Goal: Obtain resource: Obtain resource

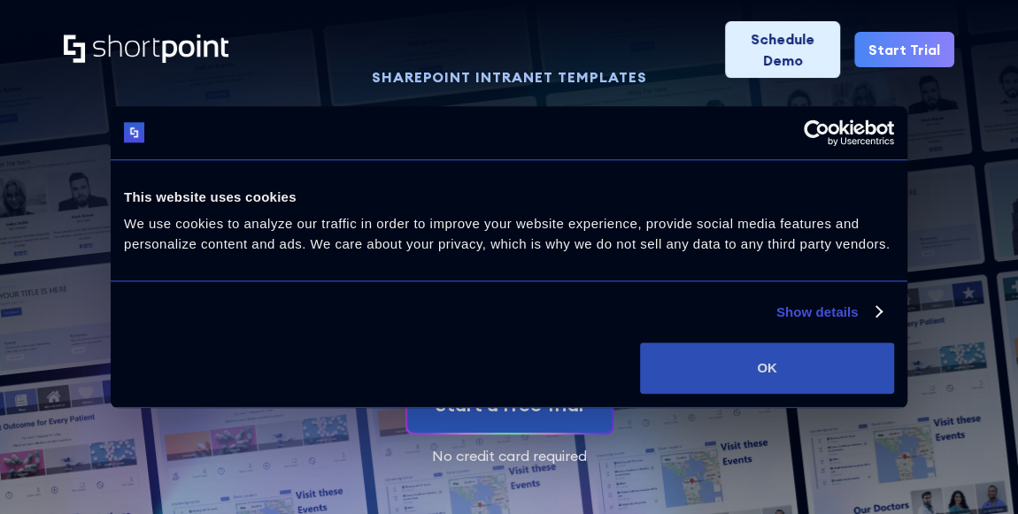
click at [699, 368] on button "OK" at bounding box center [767, 368] width 254 height 51
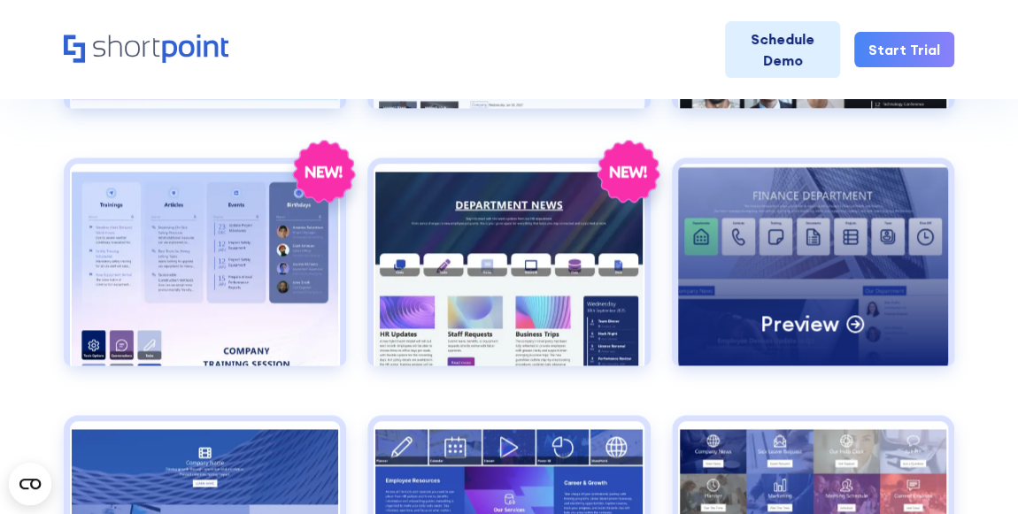
scroll to position [1241, 0]
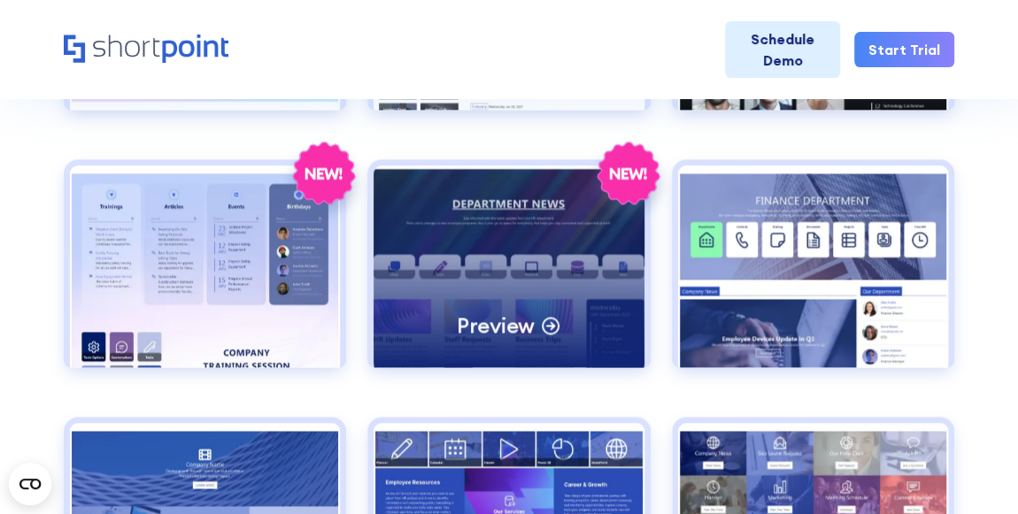
click at [607, 304] on div "Preview" at bounding box center [509, 267] width 270 height 202
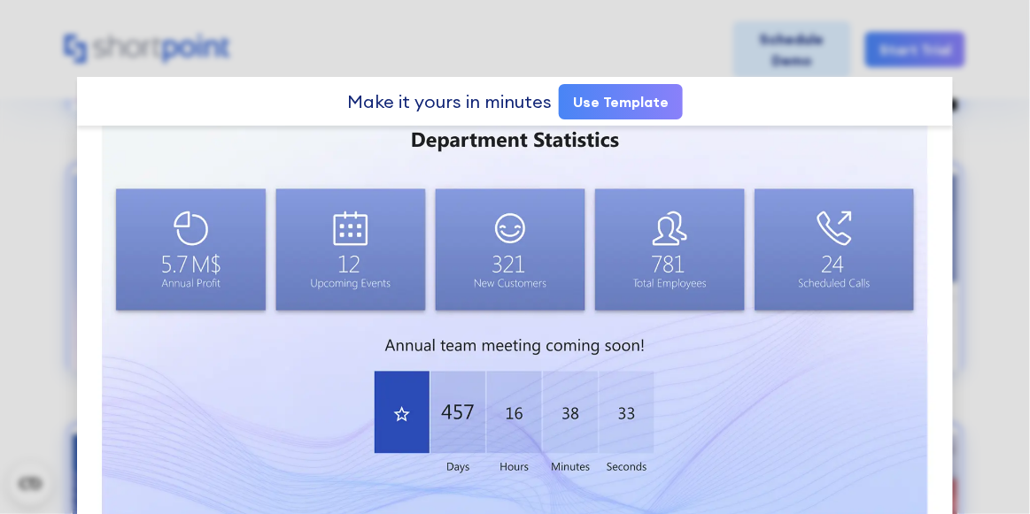
scroll to position [1125, 0]
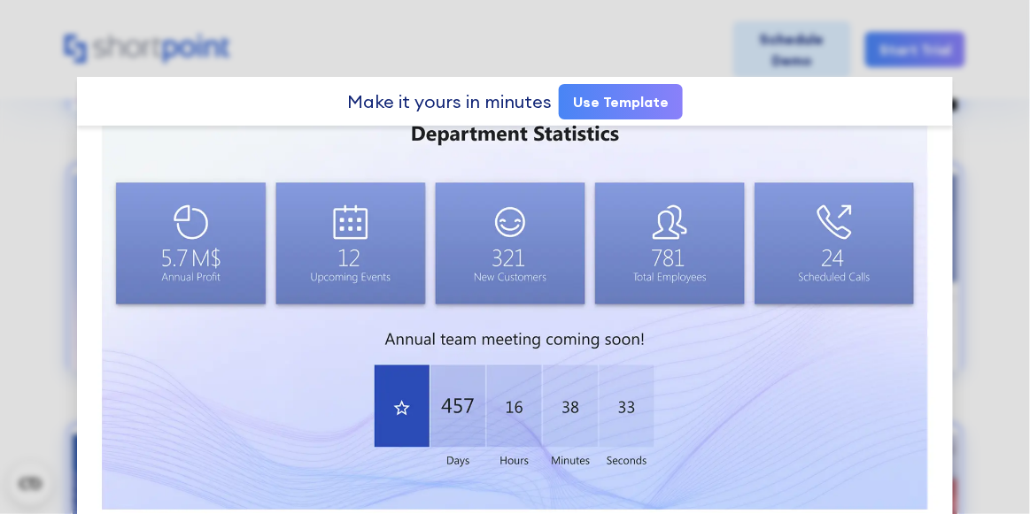
drag, startPoint x: 607, startPoint y: 304, endPoint x: 831, endPoint y: 349, distance: 228.5
click at [634, 104] on link "Use Template" at bounding box center [621, 101] width 124 height 35
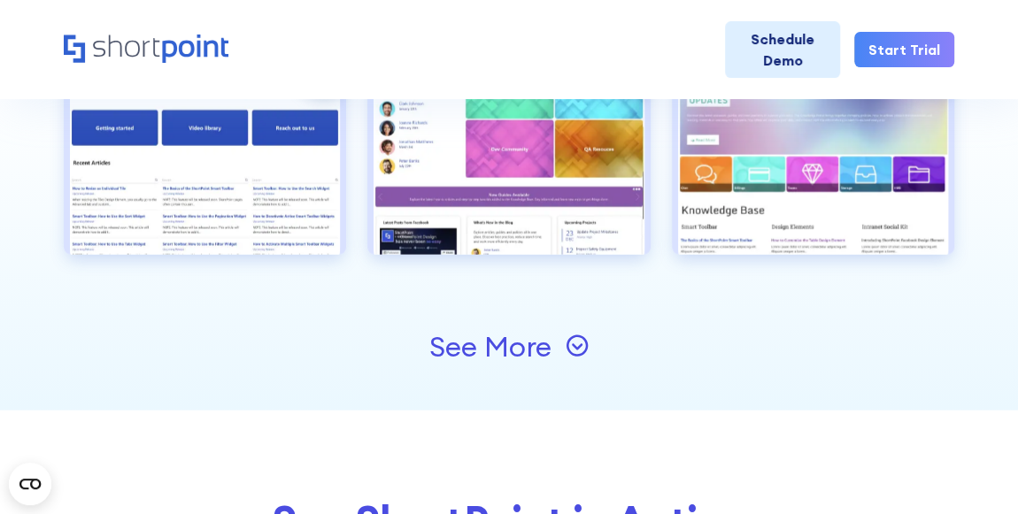
scroll to position [1867, 0]
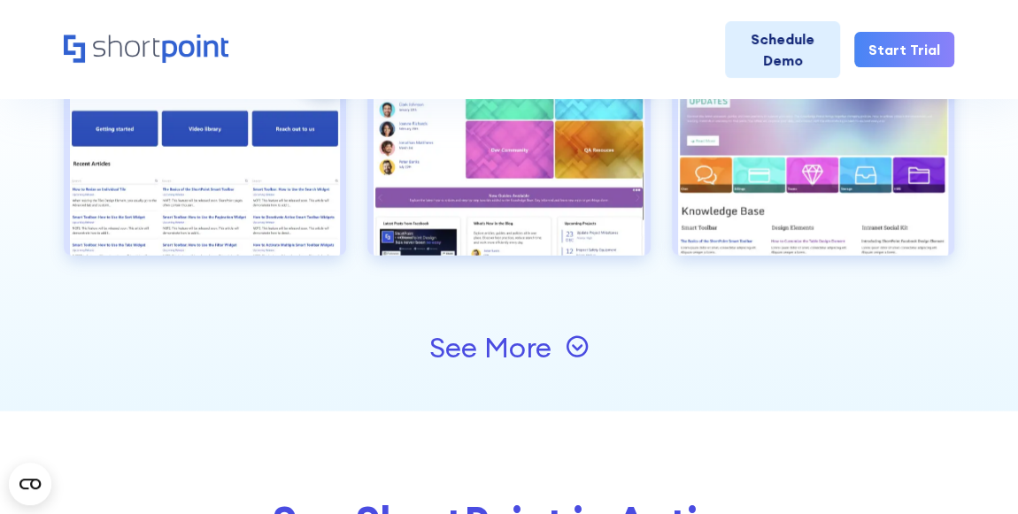
click at [577, 342] on icon at bounding box center [577, 347] width 23 height 23
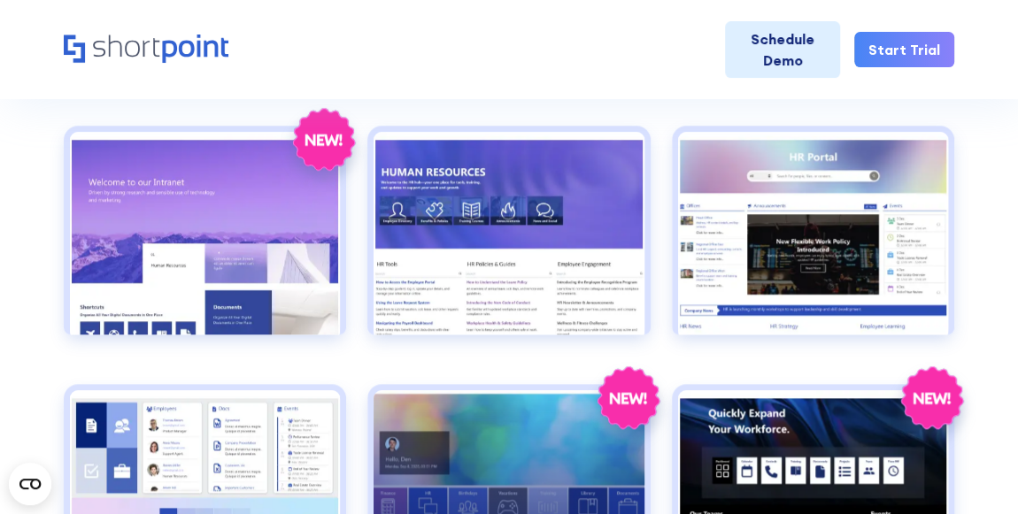
scroll to position [757, 0]
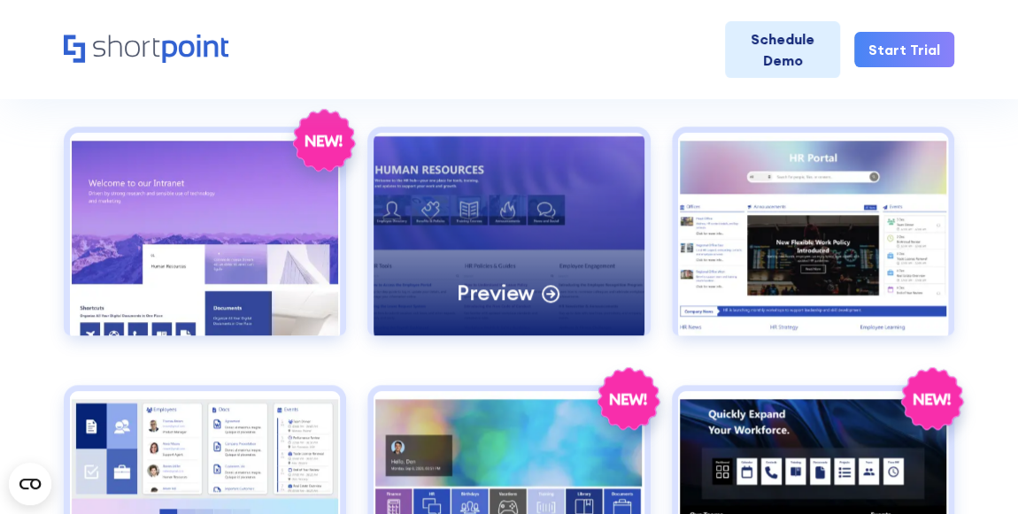
click at [487, 280] on p "Preview" at bounding box center [496, 292] width 78 height 27
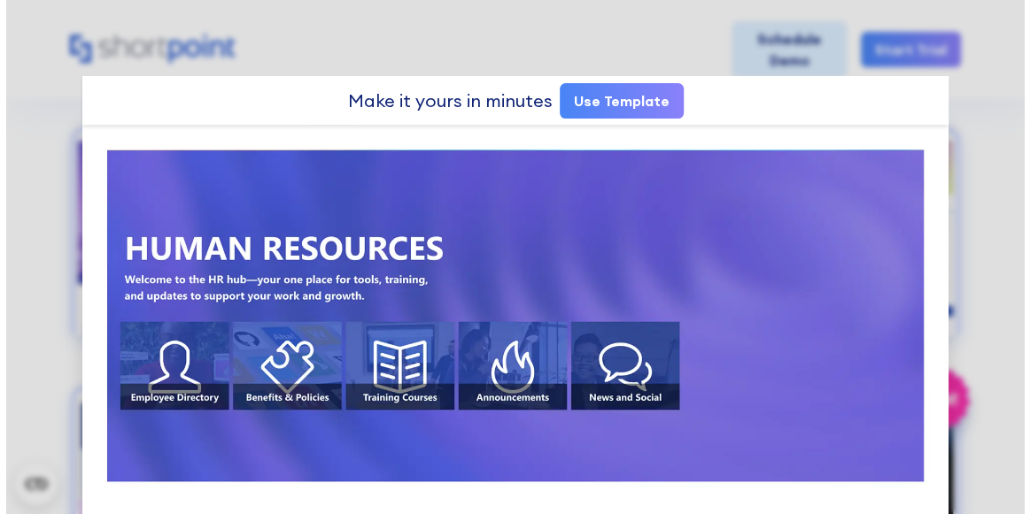
scroll to position [759, 0]
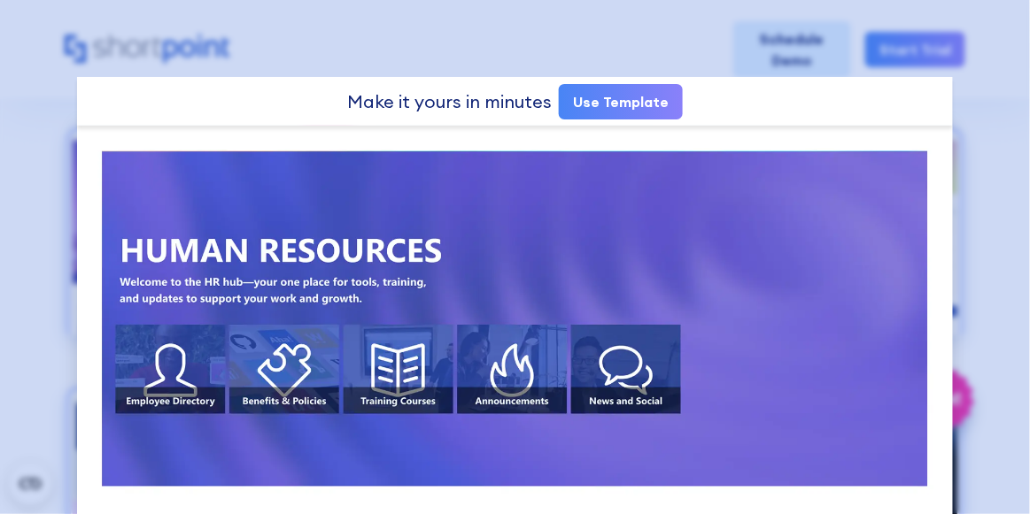
click at [673, 50] on div at bounding box center [515, 257] width 1030 height 514
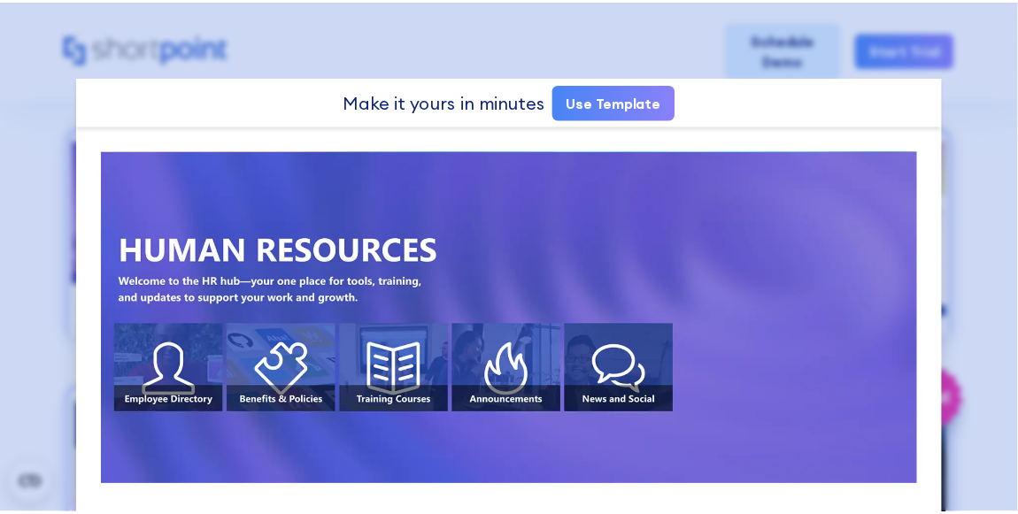
scroll to position [757, 0]
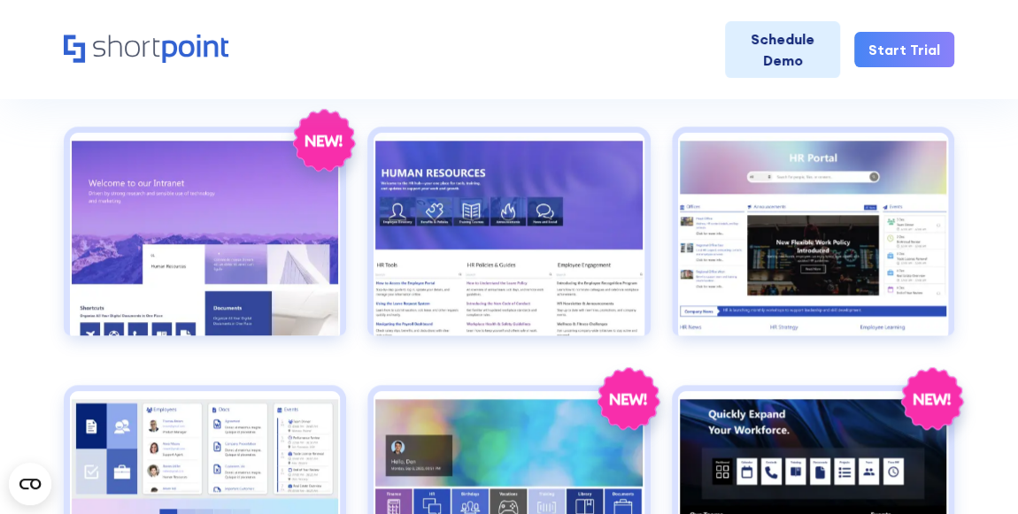
click at [673, 50] on nav "Product works with SharePoint Microsoft Teams SAP Explore Templates Elements In…" at bounding box center [600, 49] width 708 height 71
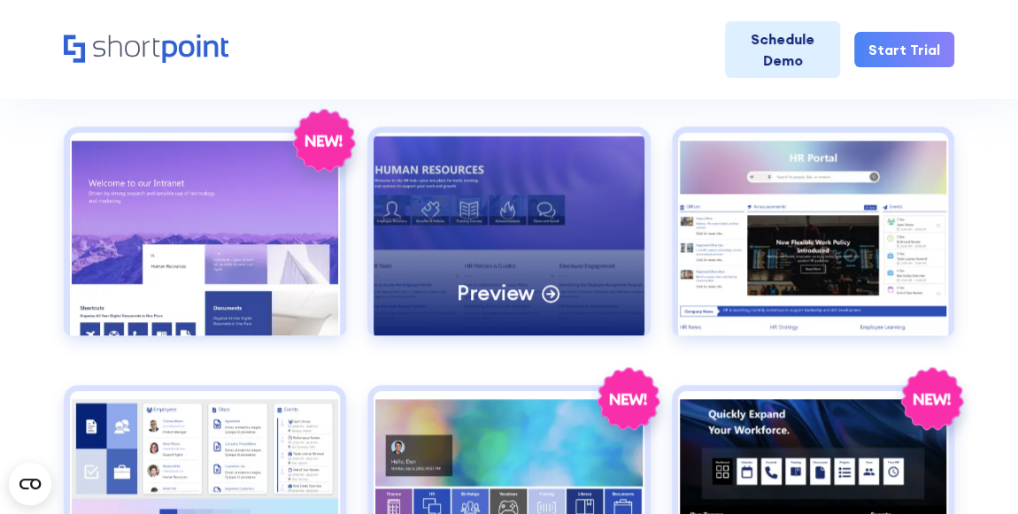
click at [403, 199] on div "Preview" at bounding box center [509, 234] width 270 height 202
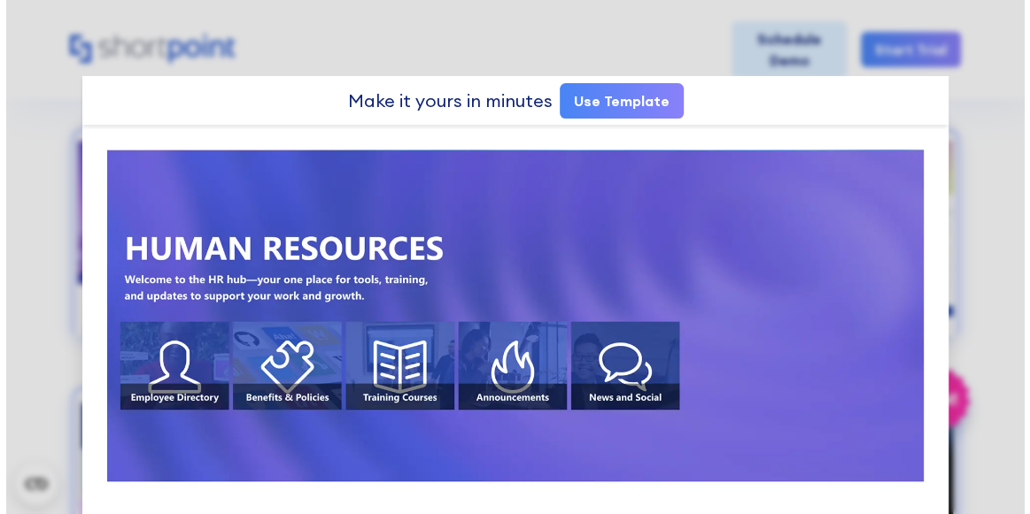
scroll to position [759, 0]
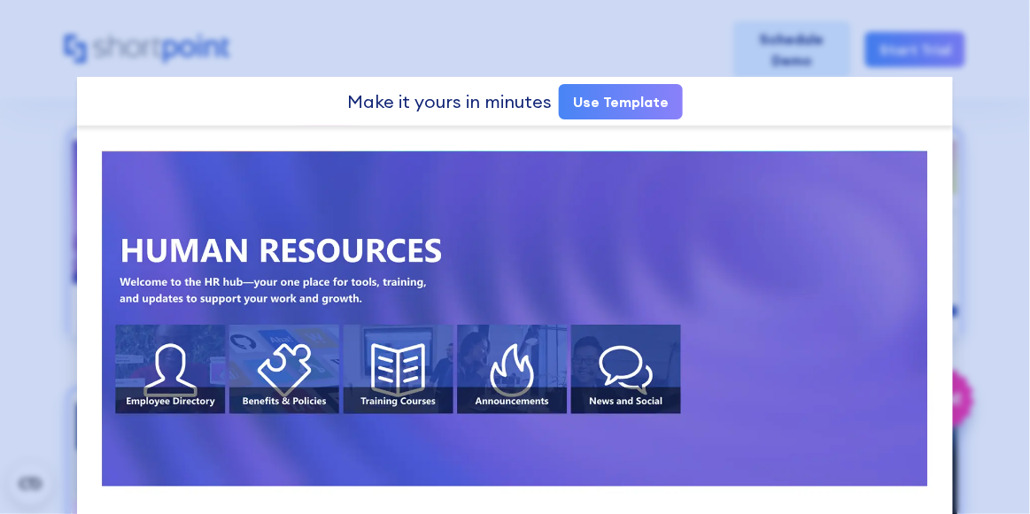
click at [437, 45] on div at bounding box center [515, 257] width 1030 height 514
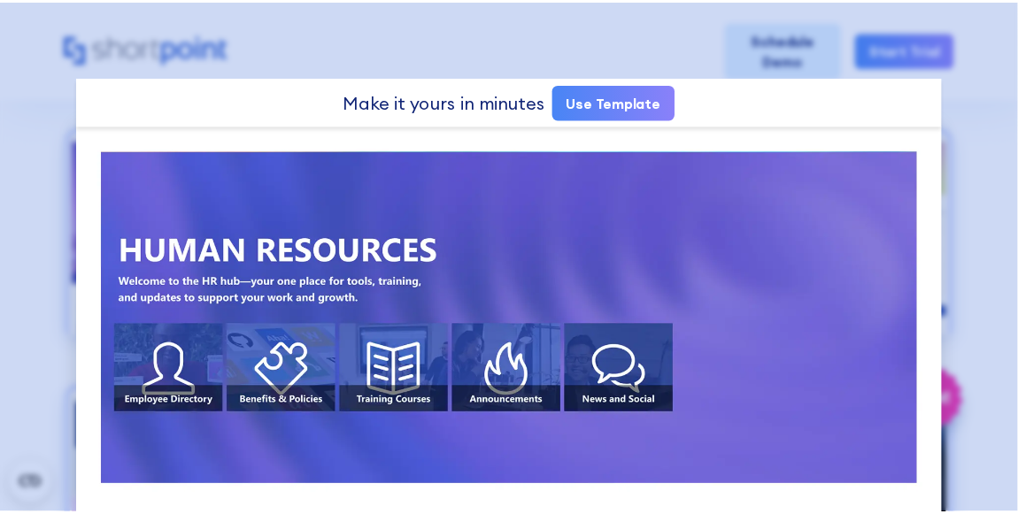
scroll to position [757, 0]
